Goal: Task Accomplishment & Management: Manage account settings

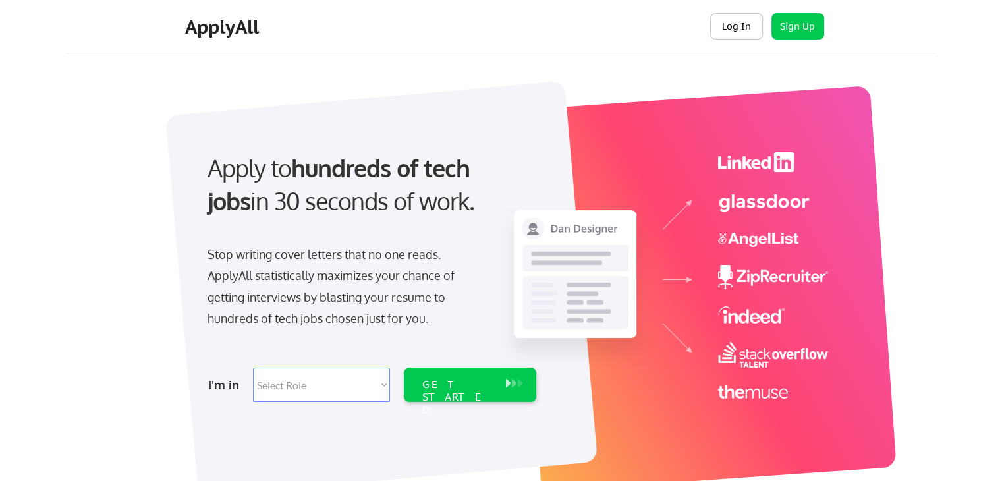
click at [727, 24] on button "Log In" at bounding box center [736, 26] width 53 height 26
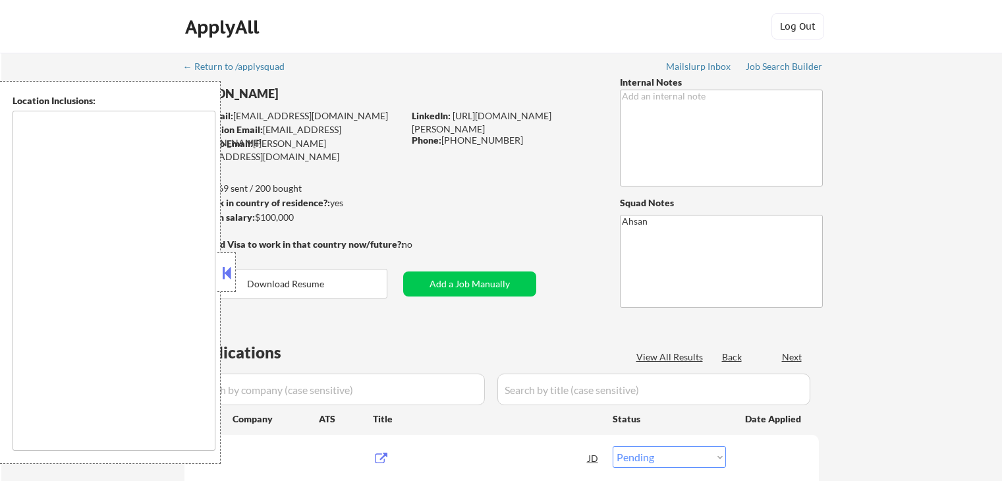
select select ""pending""
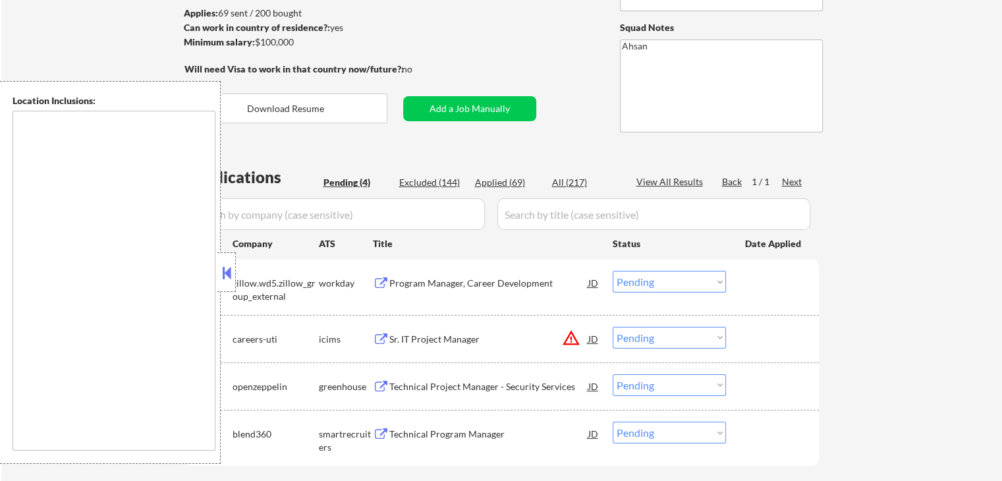
scroll to position [264, 0]
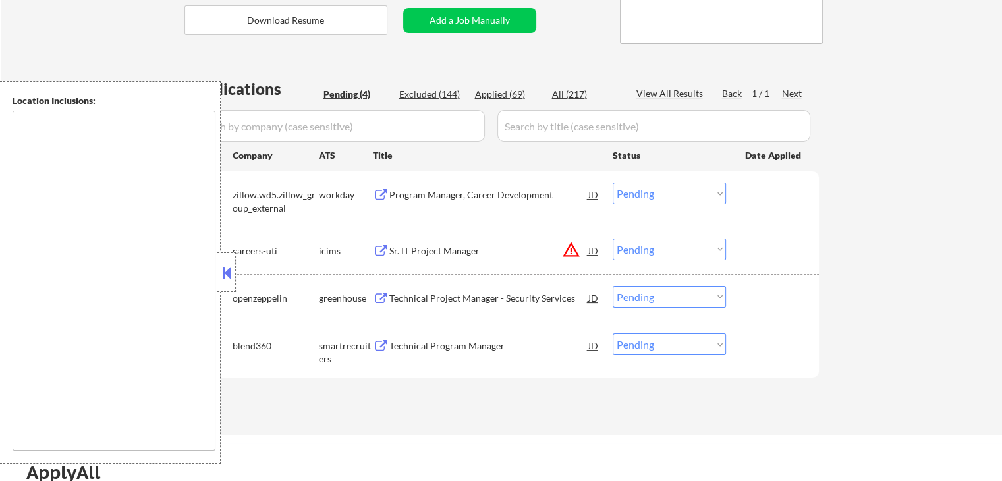
click at [532, 195] on div "Program Manager, Career Development" at bounding box center [488, 194] width 199 height 13
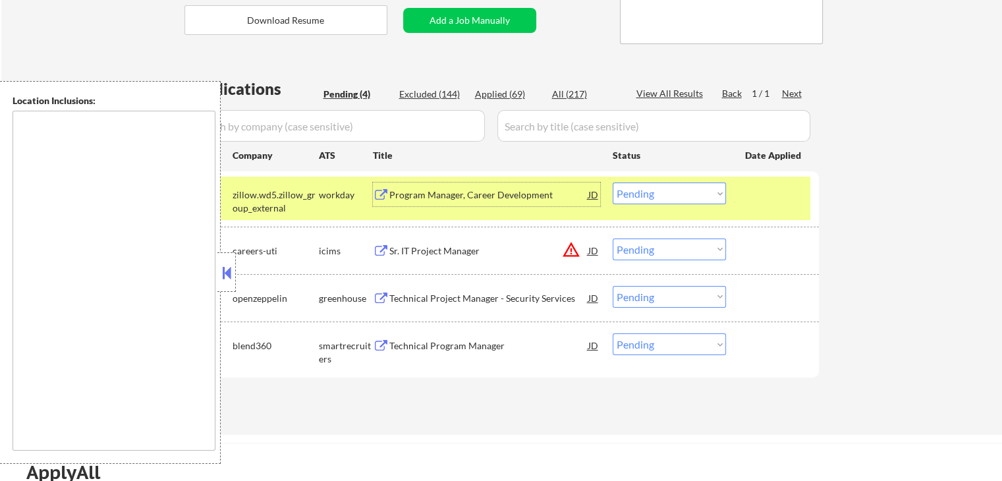
click at [513, 254] on div "Sr. IT Project Manager" at bounding box center [488, 250] width 199 height 13
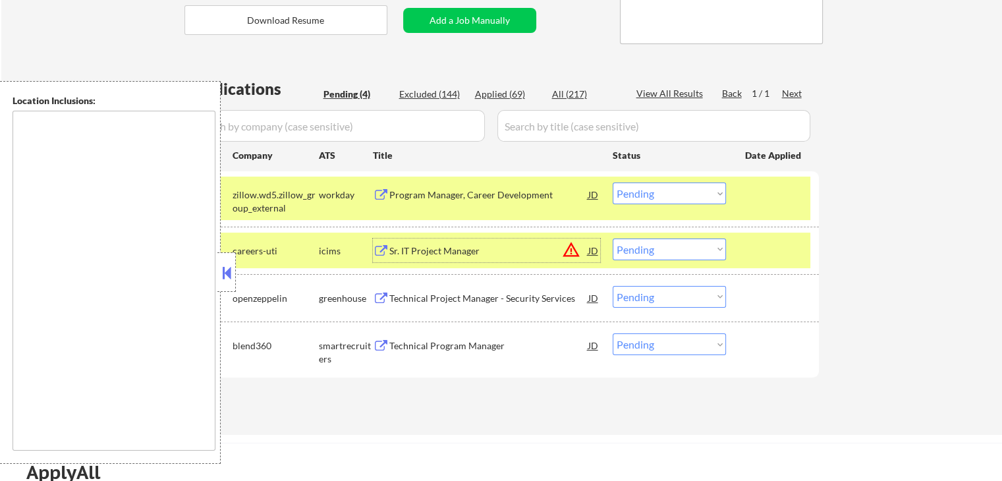
drag, startPoint x: 655, startPoint y: 249, endPoint x: 653, endPoint y: 257, distance: 8.1
click at [655, 250] on select "Choose an option... Pending Applied Excluded (Questions) Excluded (Expired) Exc…" at bounding box center [669, 249] width 113 height 22
click at [613, 238] on select "Choose an option... Pending Applied Excluded (Questions) Excluded (Expired) Exc…" at bounding box center [669, 249] width 113 height 22
click at [505, 305] on div "Technical Project Manager - Security Services" at bounding box center [488, 298] width 199 height 24
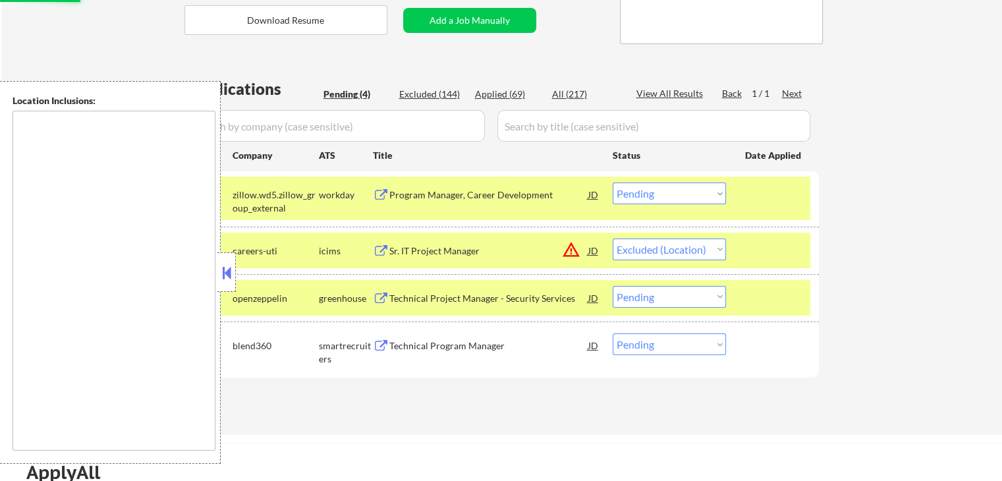
select select ""pending""
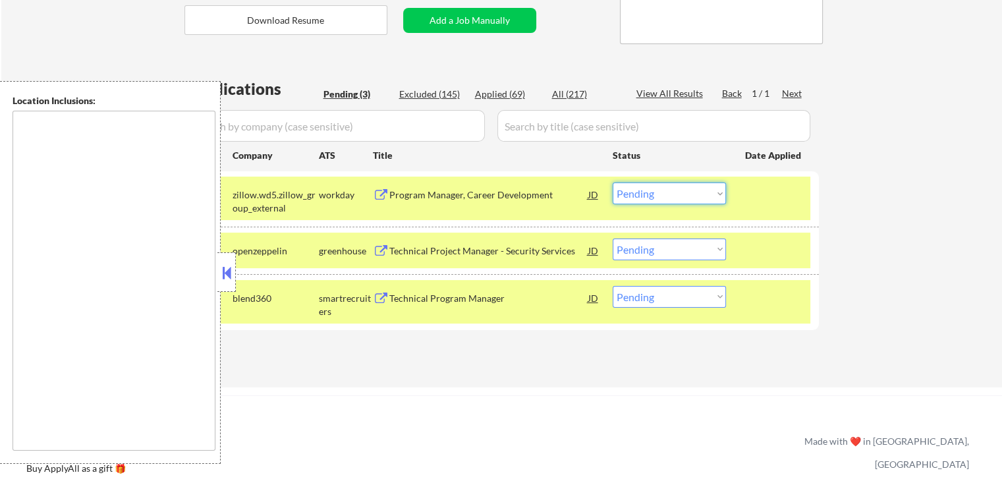
click at [643, 196] on select "Choose an option... Pending Applied Excluded (Questions) Excluded (Expired) Exc…" at bounding box center [669, 193] width 113 height 22
click at [613, 182] on select "Choose an option... Pending Applied Excluded (Questions) Excluded (Expired) Exc…" at bounding box center [669, 193] width 113 height 22
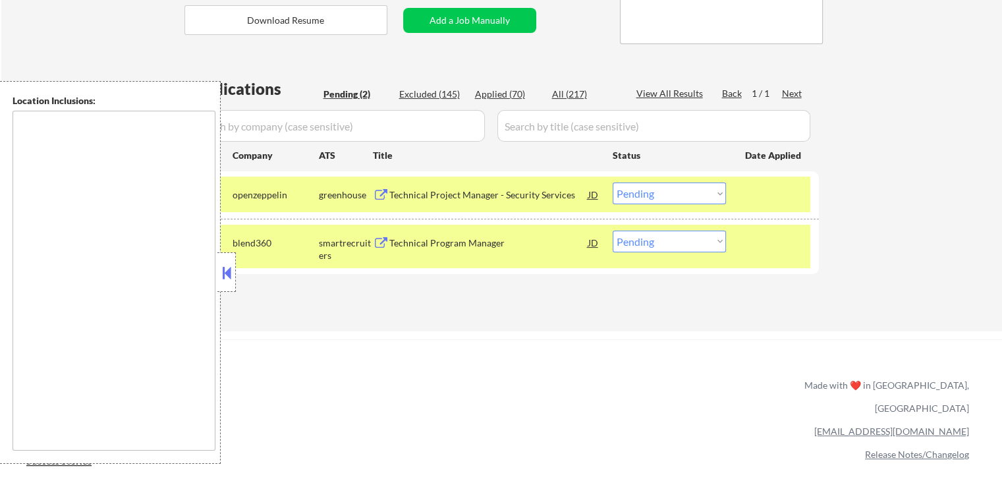
click at [520, 237] on div "Technical Program Manager" at bounding box center [488, 242] width 199 height 13
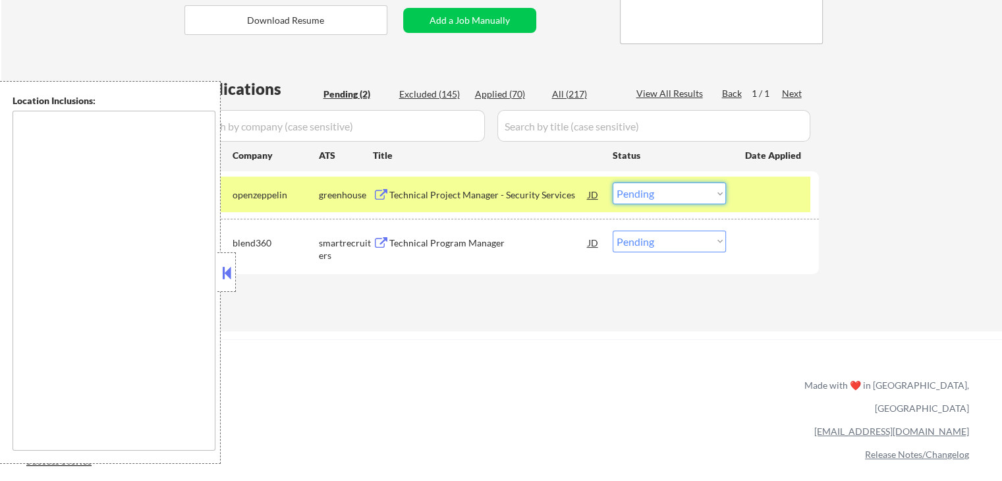
drag, startPoint x: 671, startPoint y: 196, endPoint x: 671, endPoint y: 203, distance: 7.2
click at [671, 196] on select "Choose an option... Pending Applied Excluded (Questions) Excluded (Expired) Exc…" at bounding box center [669, 193] width 113 height 22
click at [613, 182] on select "Choose an option... Pending Applied Excluded (Questions) Excluded (Expired) Exc…" at bounding box center [669, 193] width 113 height 22
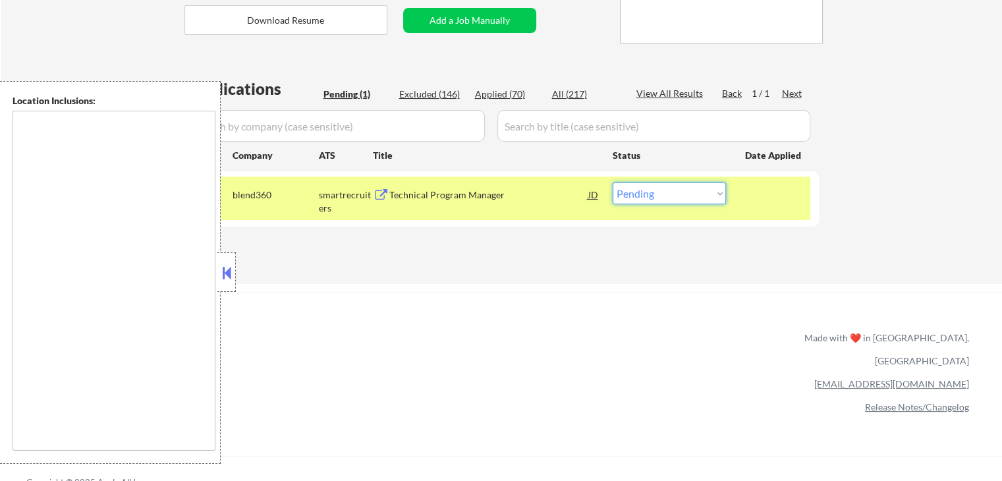
click at [656, 187] on select "Choose an option... Pending Applied Excluded (Questions) Excluded (Expired) Exc…" at bounding box center [669, 193] width 113 height 22
select select ""applied""
click at [613, 182] on select "Choose an option... Pending Applied Excluded (Questions) Excluded (Expired) Exc…" at bounding box center [669, 193] width 113 height 22
